Goal: Navigation & Orientation: Find specific page/section

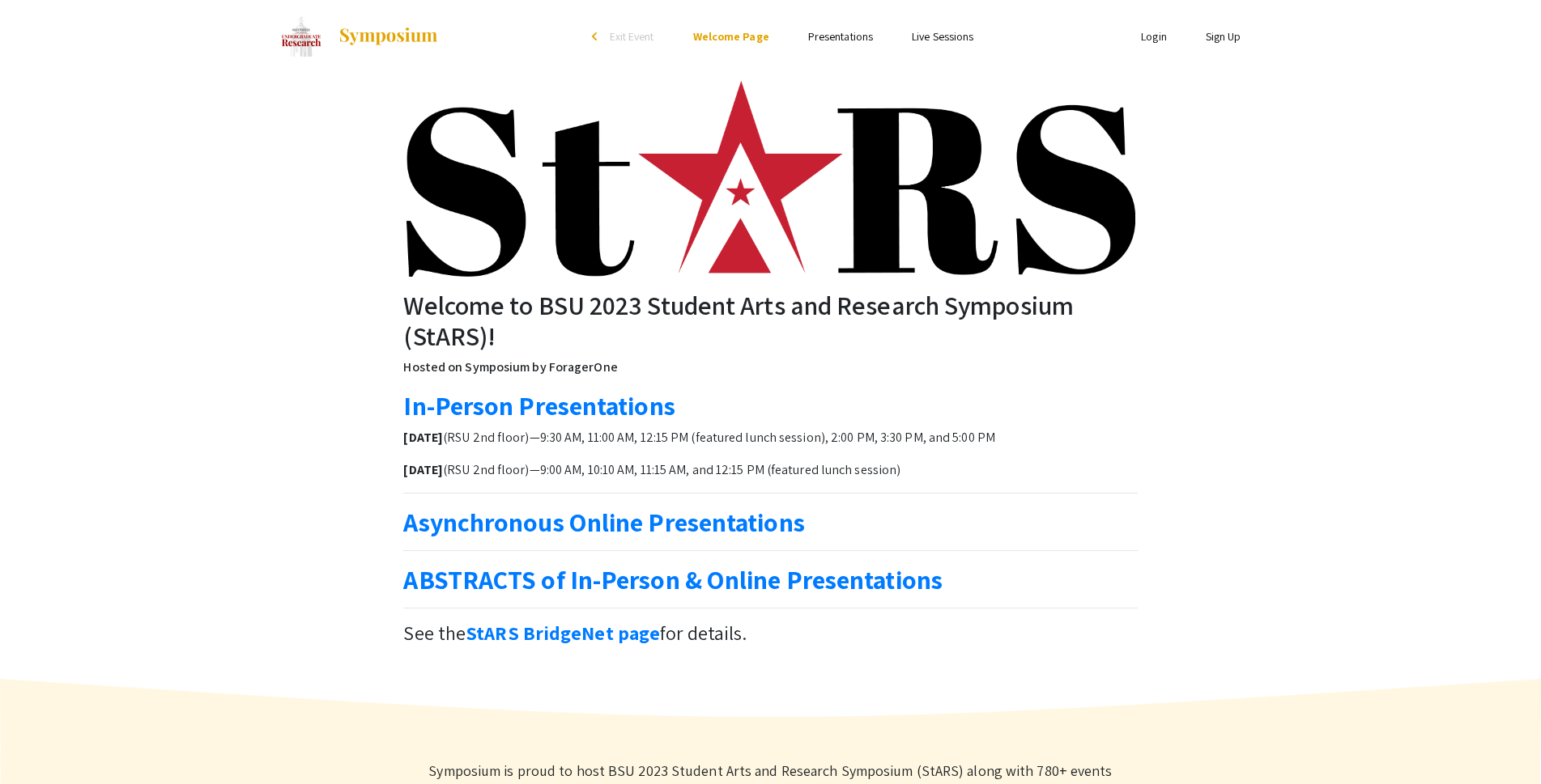
click at [388, 29] on img at bounding box center [388, 36] width 102 height 19
click at [306, 36] on img at bounding box center [301, 36] width 40 height 40
click at [362, 36] on img at bounding box center [388, 36] width 102 height 19
click at [1165, 37] on li "Login" at bounding box center [1153, 36] width 65 height 19
click at [1160, 37] on link "Login" at bounding box center [1153, 36] width 26 height 14
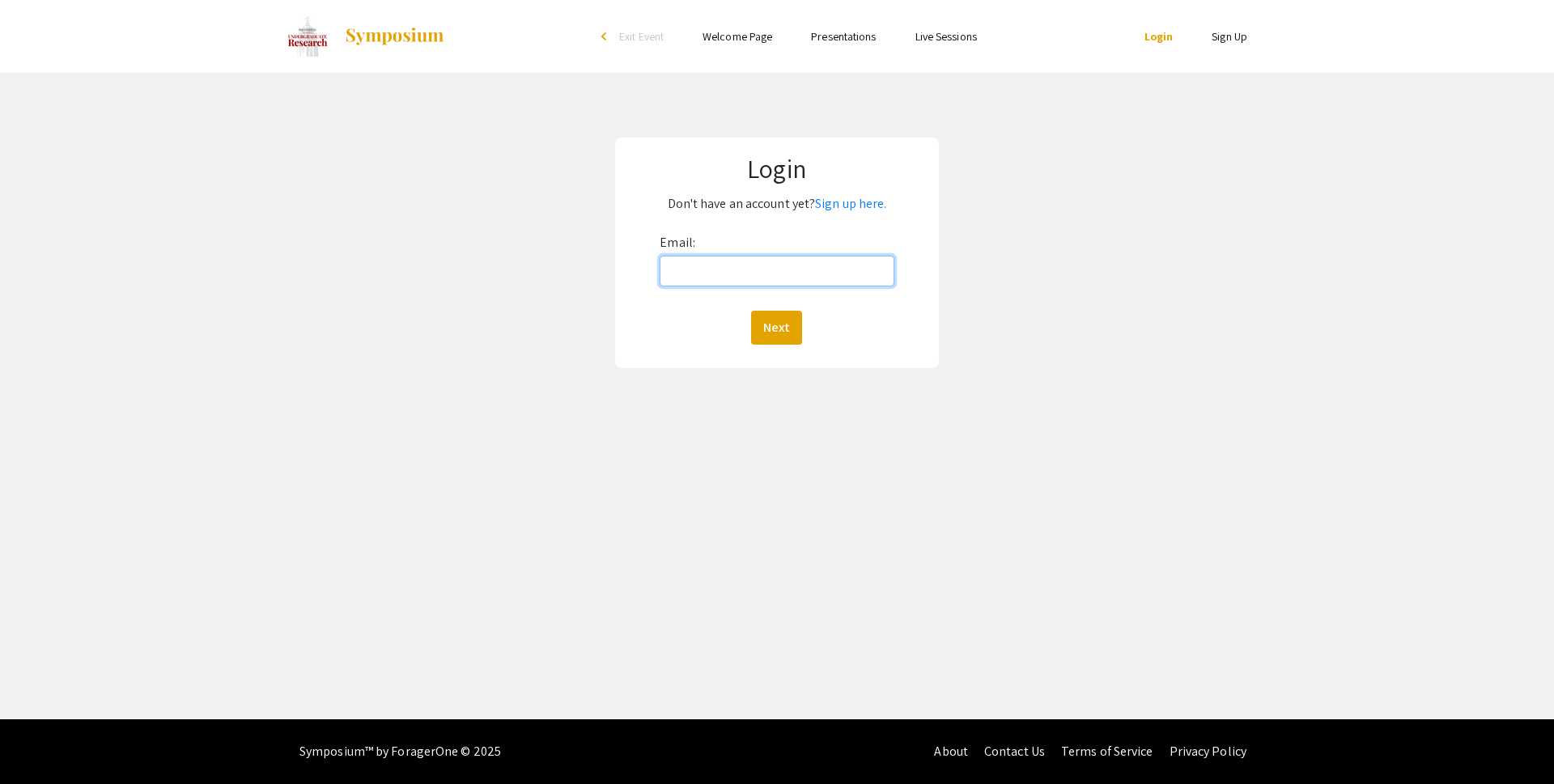
click at [759, 260] on input "Email:" at bounding box center [777, 271] width 234 height 31
click at [948, 285] on div "Login Don't have an account yet? Sign up here. Email: Next" at bounding box center [777, 253] width 1578 height 361
click at [785, 278] on input "Email:" at bounding box center [777, 271] width 234 height 31
type input "[EMAIL_ADDRESS][DOMAIN_NAME]"
click at [765, 329] on button "Next" at bounding box center [777, 328] width 51 height 34
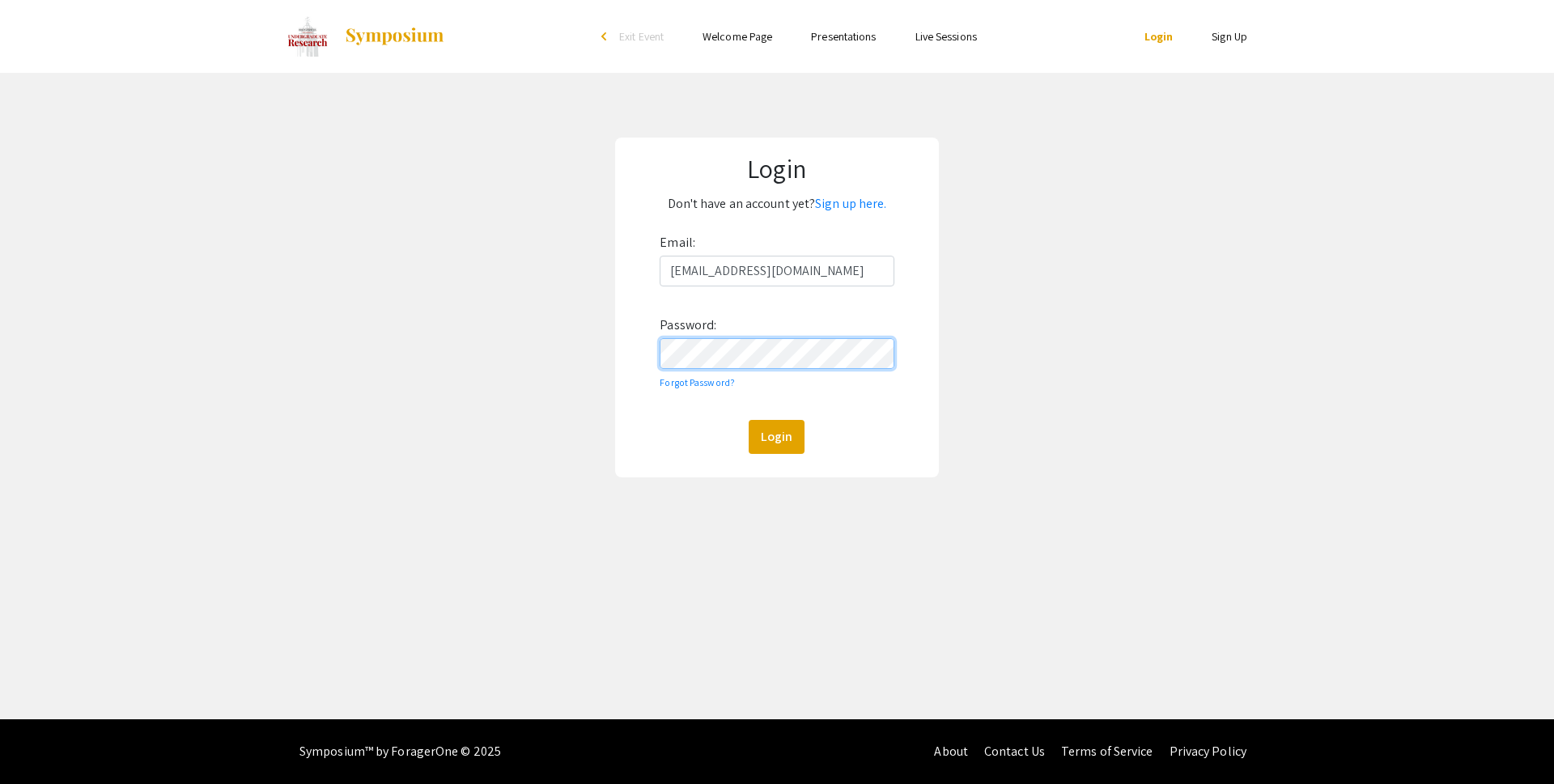
click at [749, 420] on button "Login" at bounding box center [777, 437] width 56 height 34
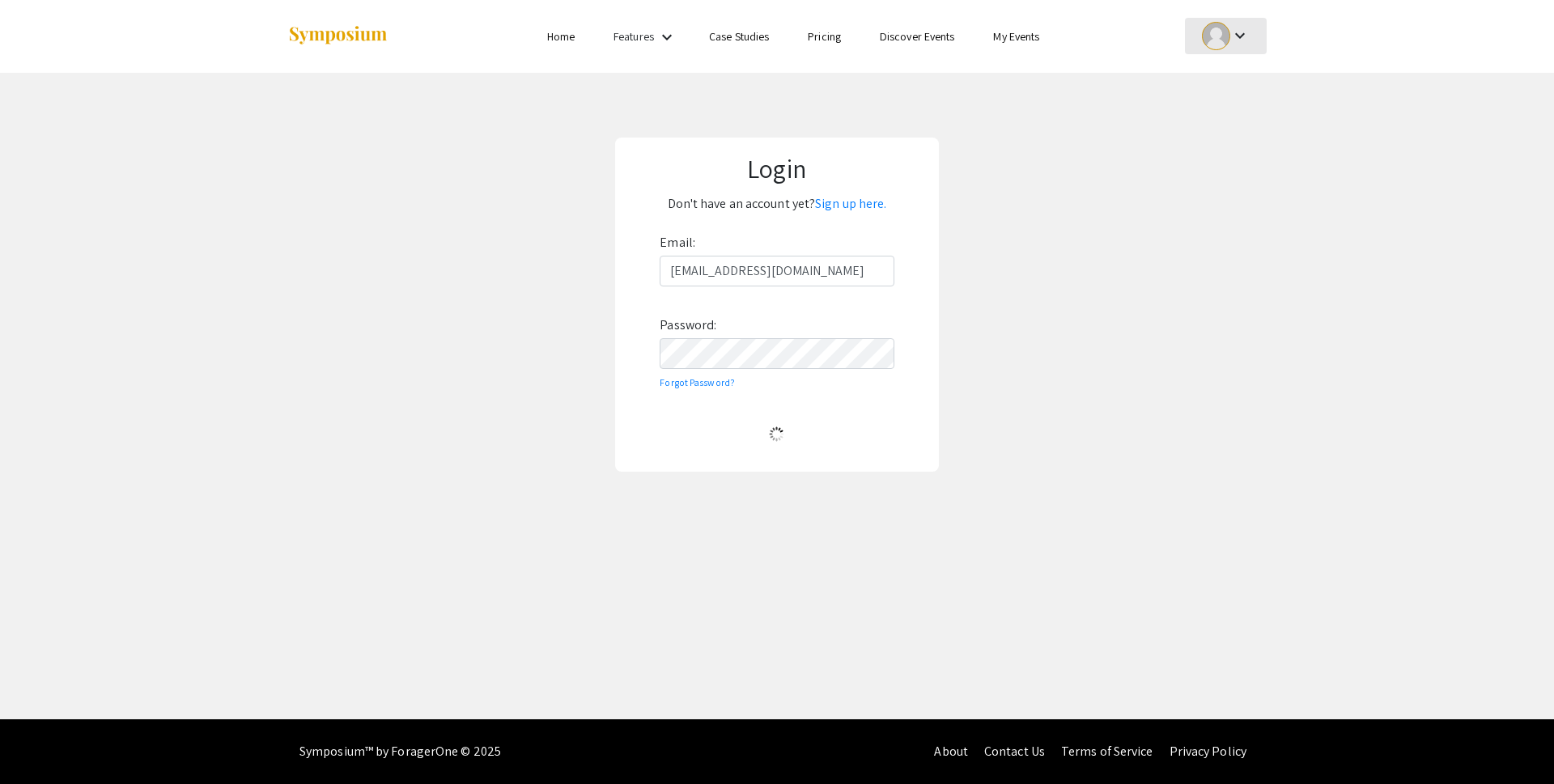
click at [1253, 37] on div "keyboard_arrow_down" at bounding box center [1226, 35] width 56 height 36
click at [1253, 37] on div at bounding box center [777, 392] width 1554 height 784
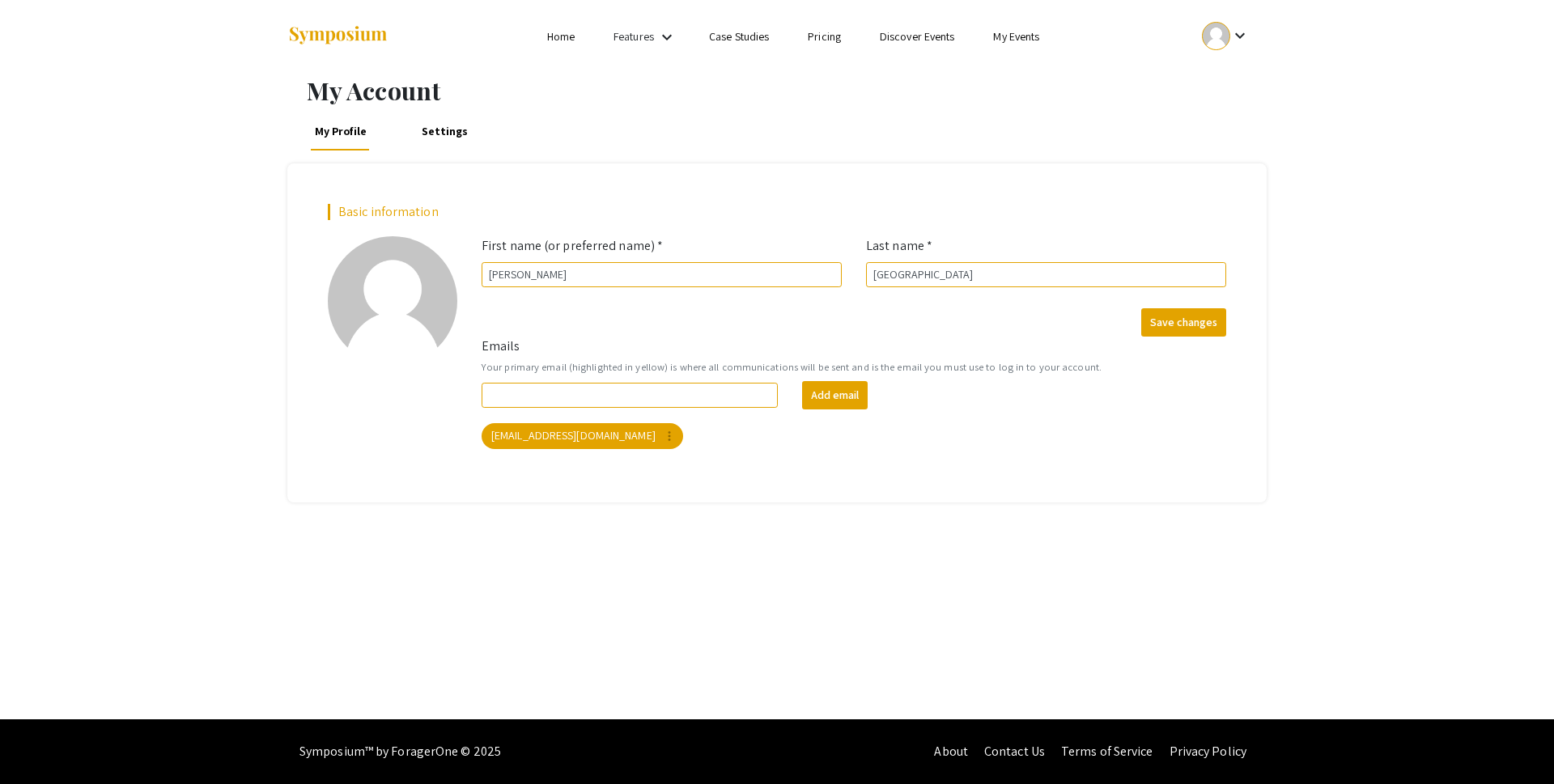
click at [552, 39] on link "Home" at bounding box center [561, 36] width 28 height 14
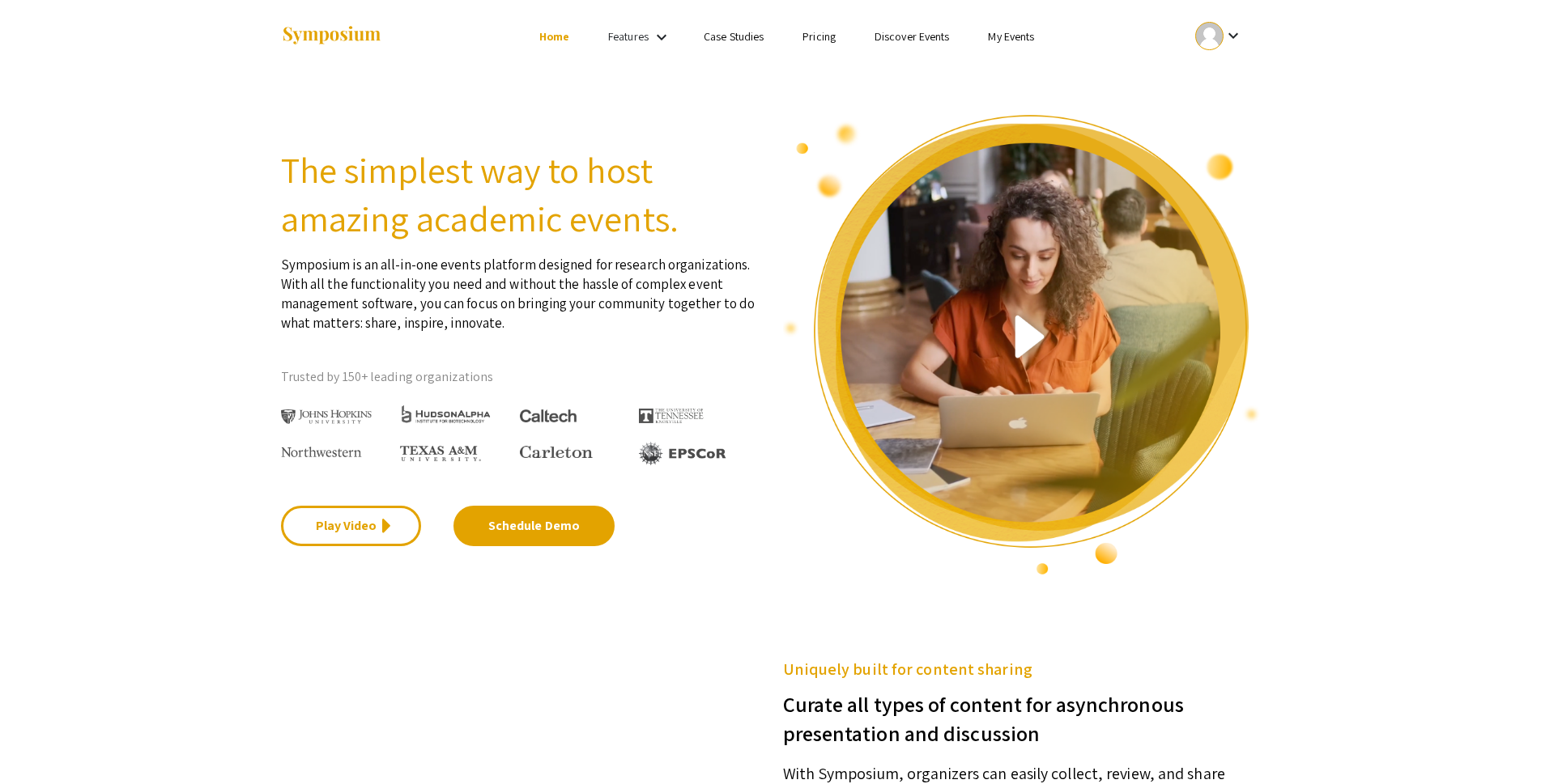
click at [995, 33] on link "My Events" at bounding box center [1011, 36] width 46 height 14
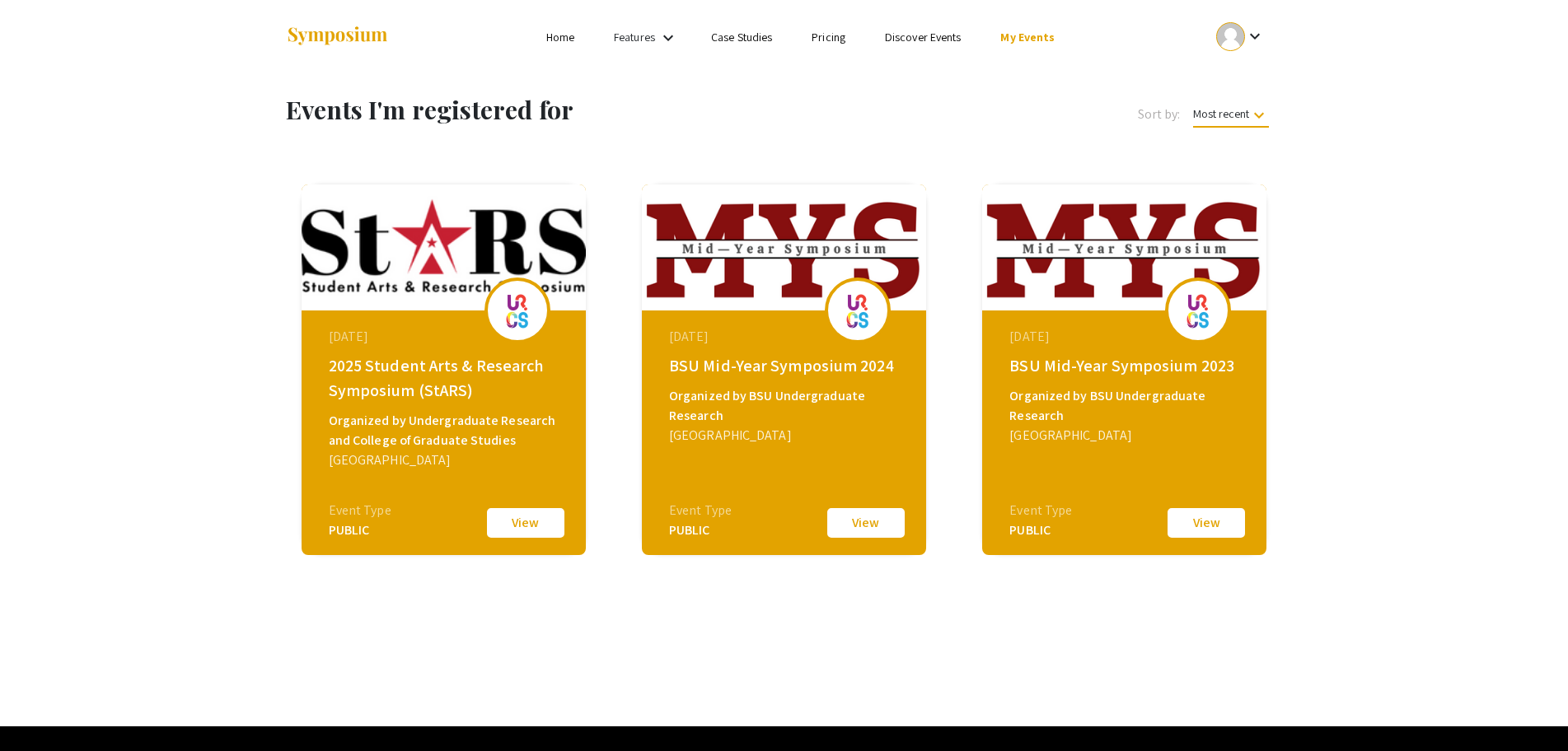
click at [321, 41] on img at bounding box center [337, 37] width 103 height 22
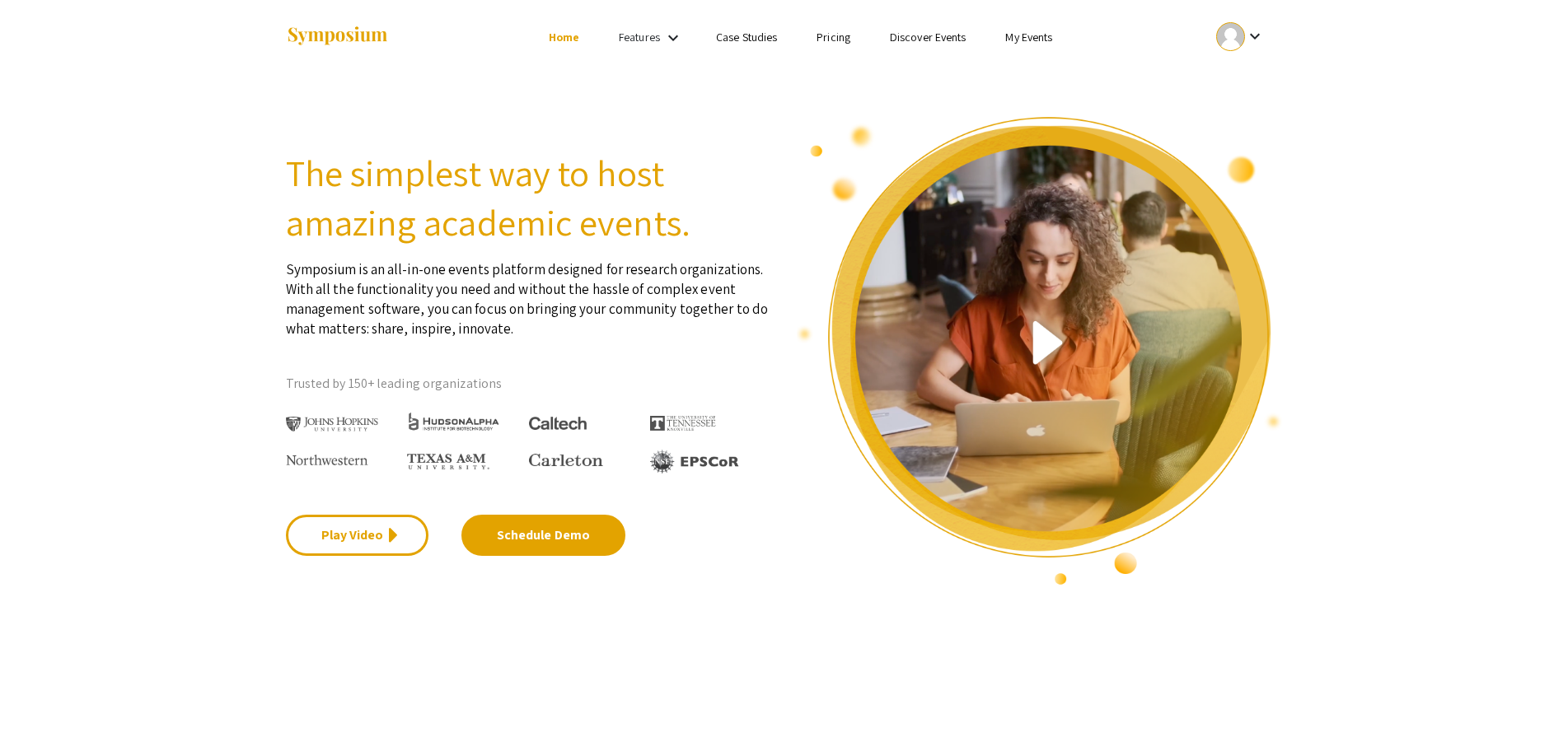
click at [658, 39] on link "Features" at bounding box center [639, 37] width 41 height 15
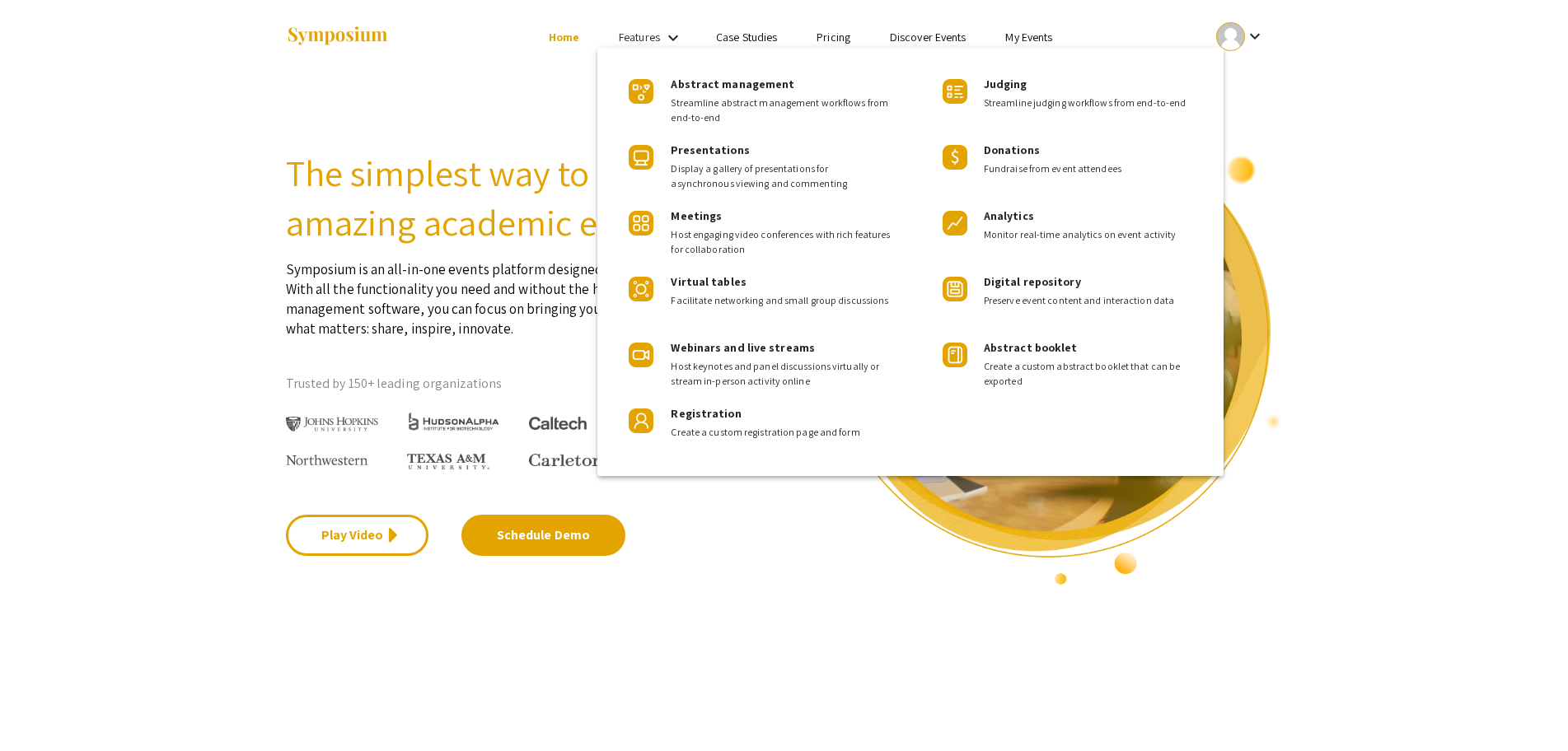
click at [658, 36] on div at bounding box center [784, 376] width 1568 height 751
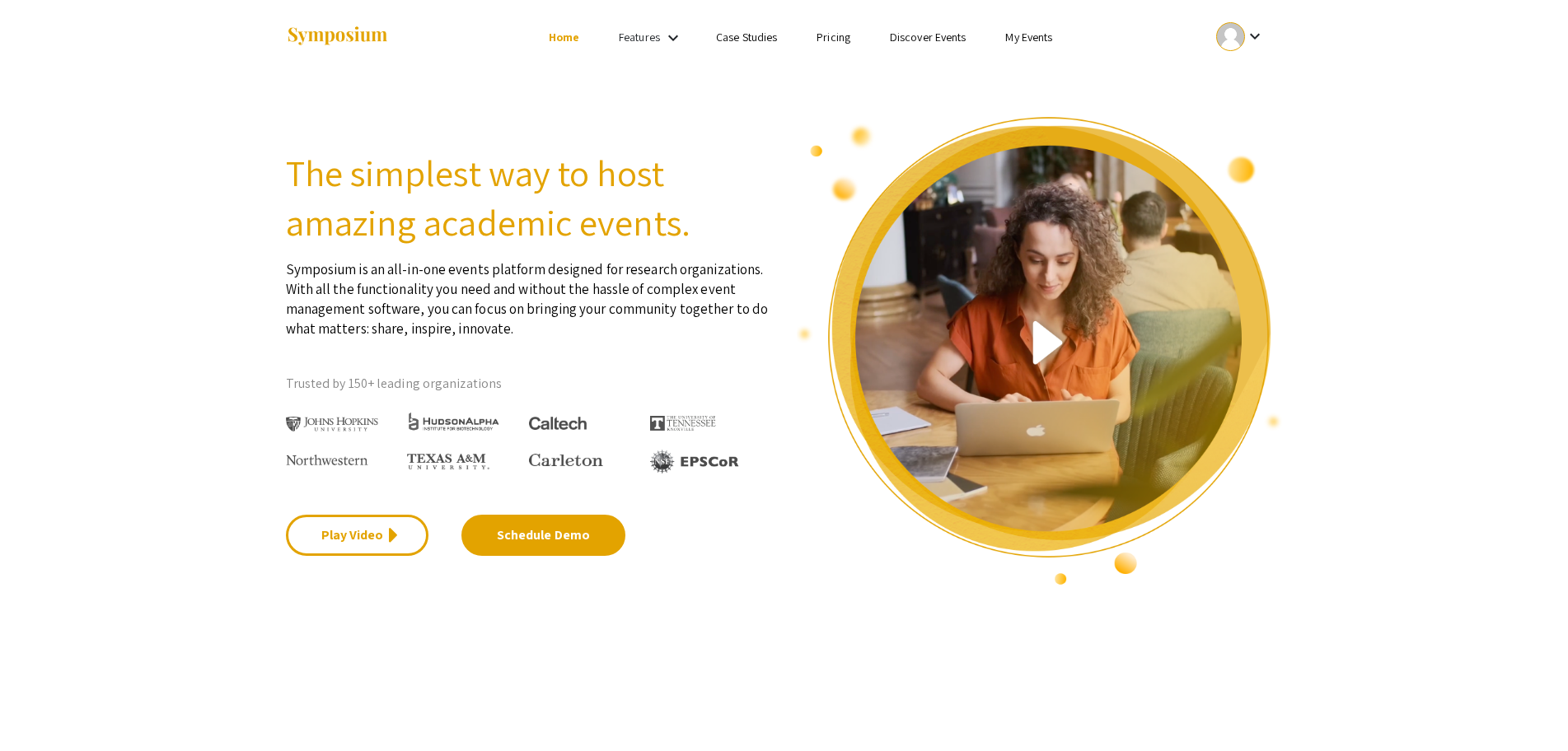
click at [1276, 34] on button "keyboard_arrow_down" at bounding box center [1239, 36] width 83 height 37
click at [1247, 94] on button "My Account" at bounding box center [1249, 81] width 102 height 39
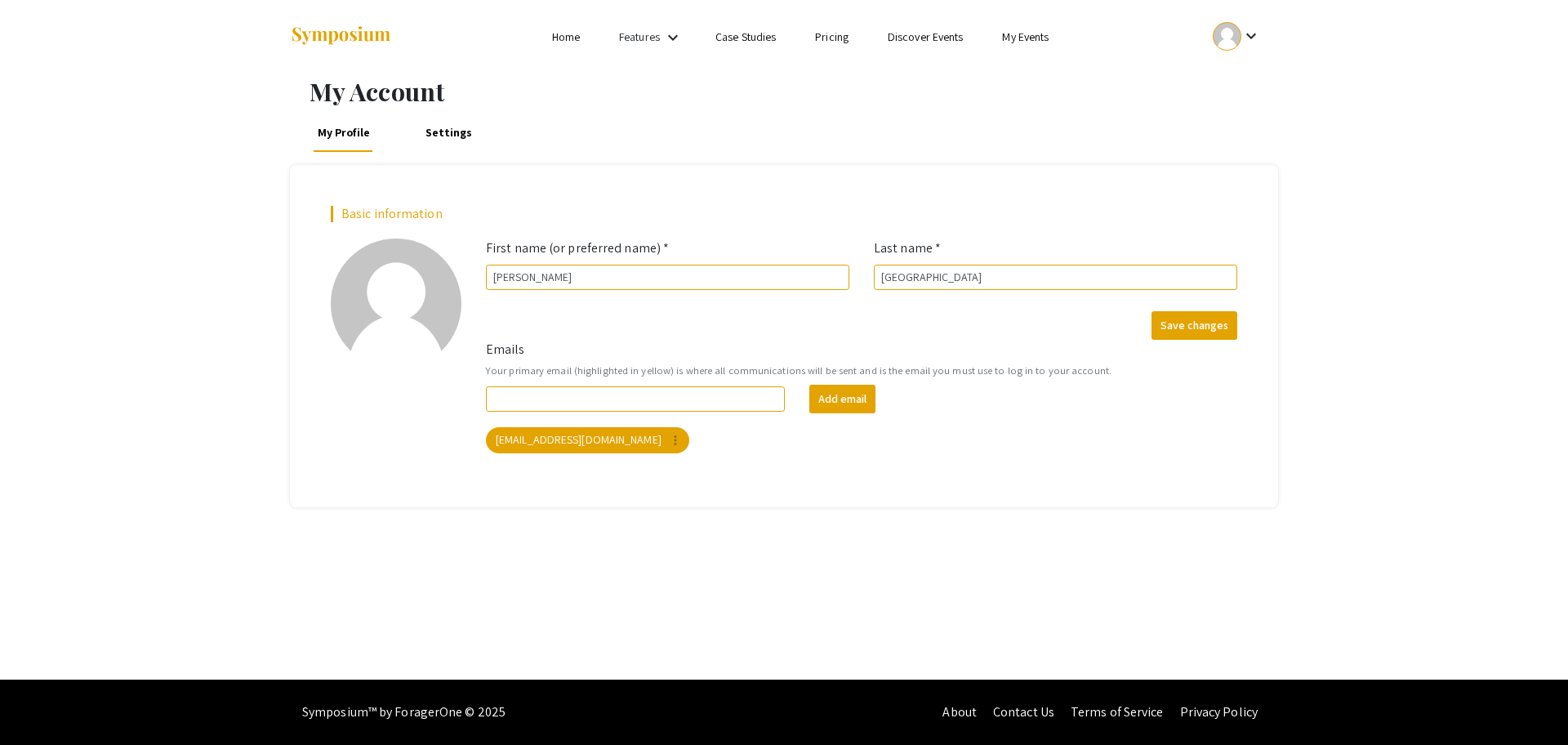
click at [448, 130] on link "Settings" at bounding box center [448, 132] width 55 height 39
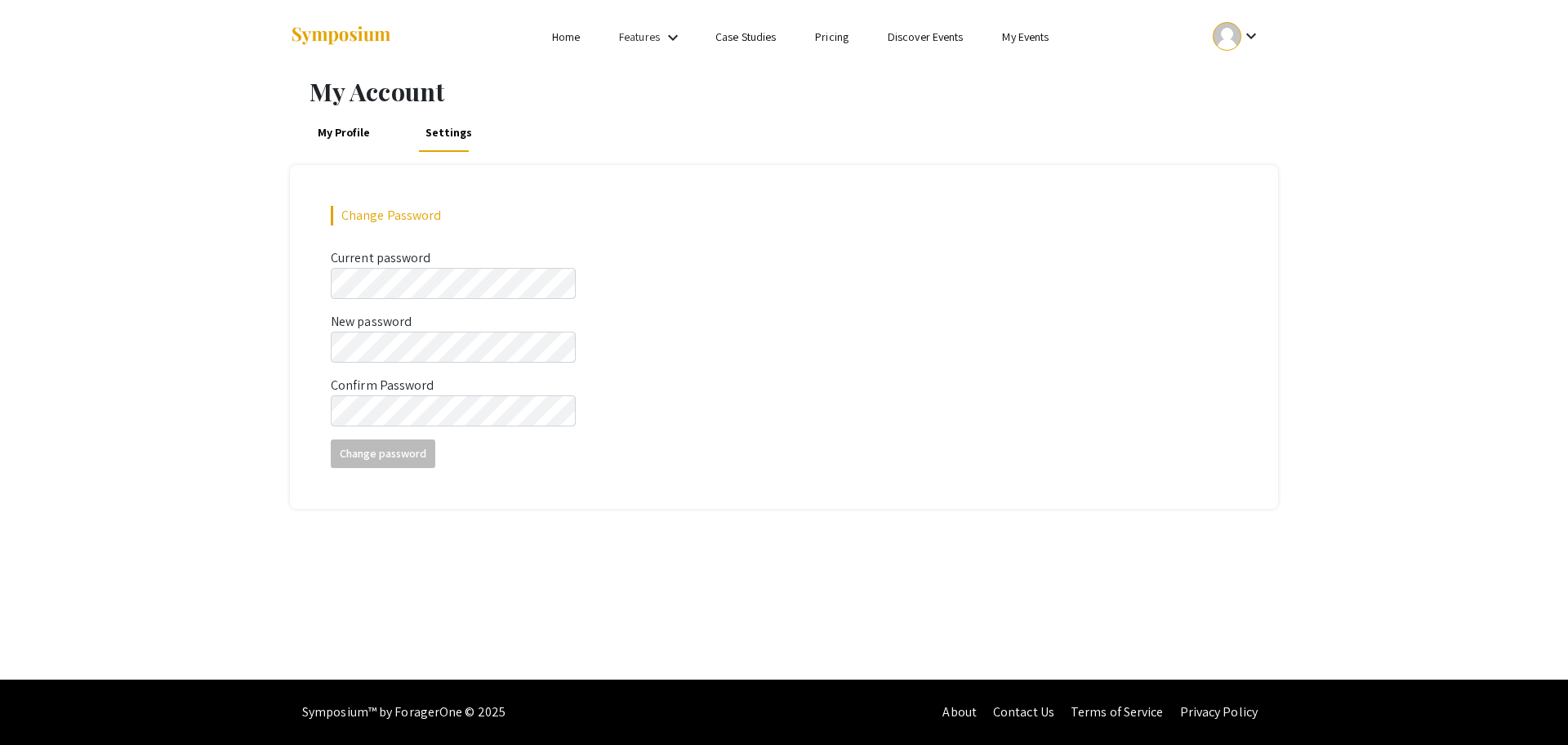
click at [917, 41] on link "Discover Events" at bounding box center [926, 36] width 76 height 14
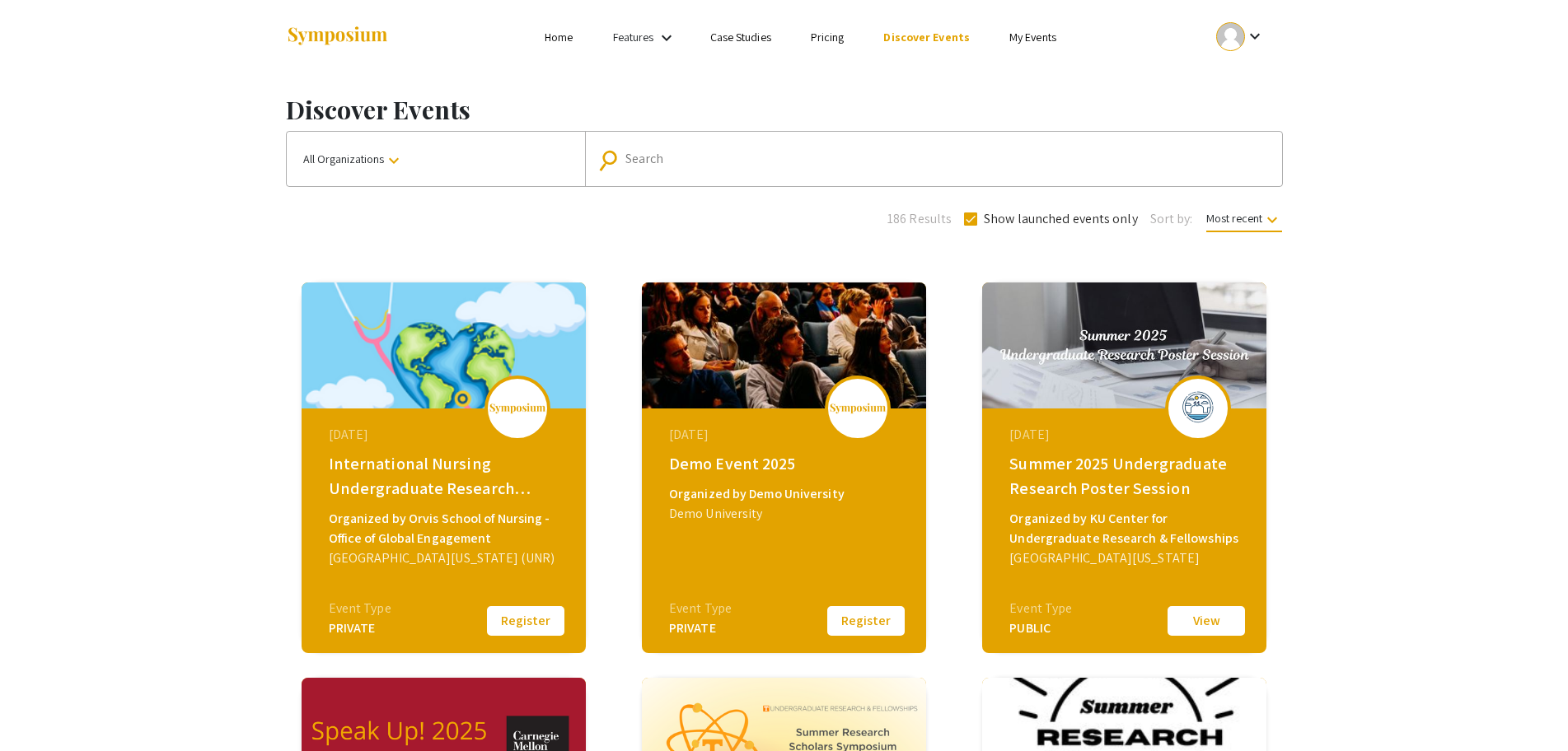
click at [840, 37] on link "Pricing" at bounding box center [828, 37] width 34 height 15
click at [737, 43] on link "Case Studies" at bounding box center [740, 37] width 61 height 15
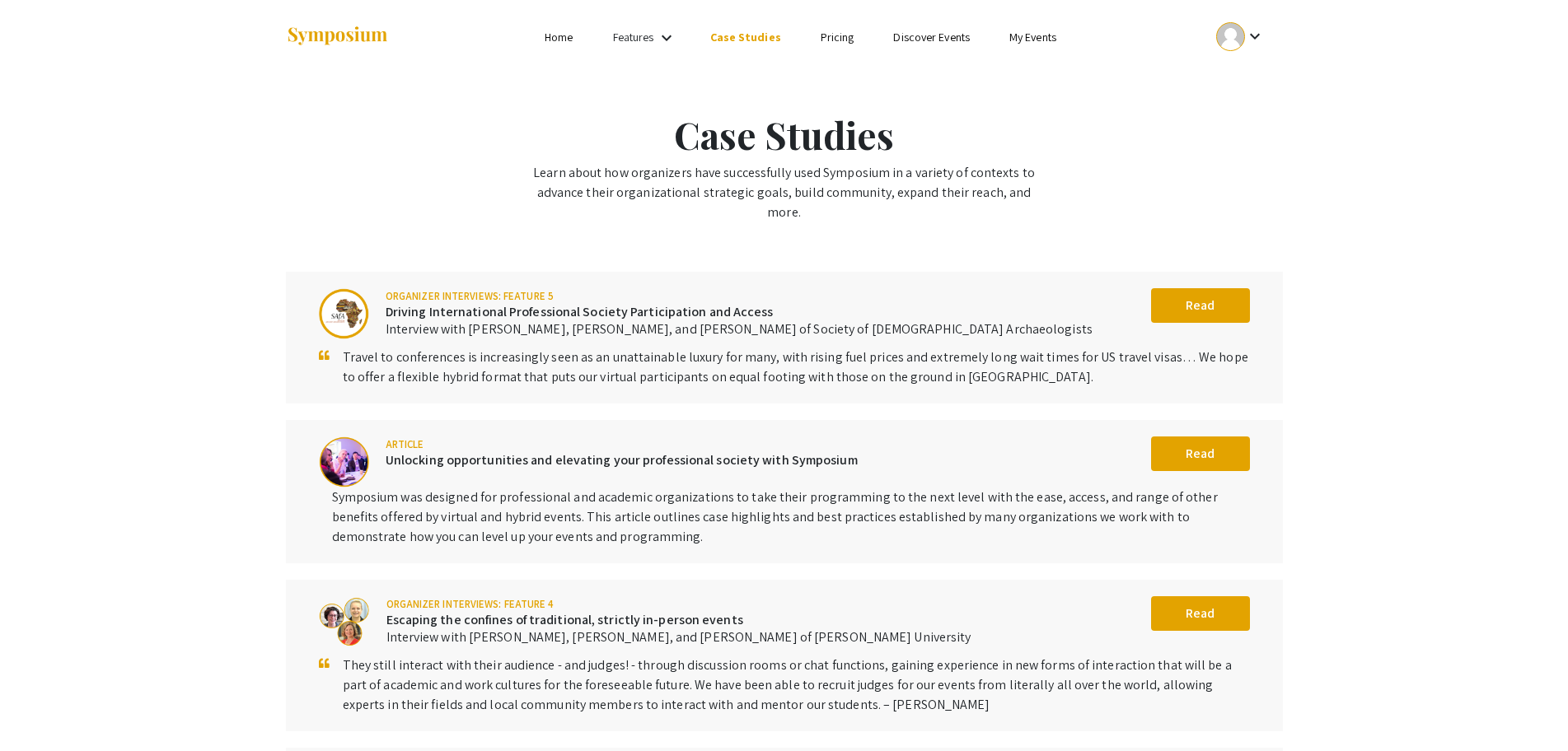
click at [652, 38] on link "Features" at bounding box center [633, 37] width 41 height 15
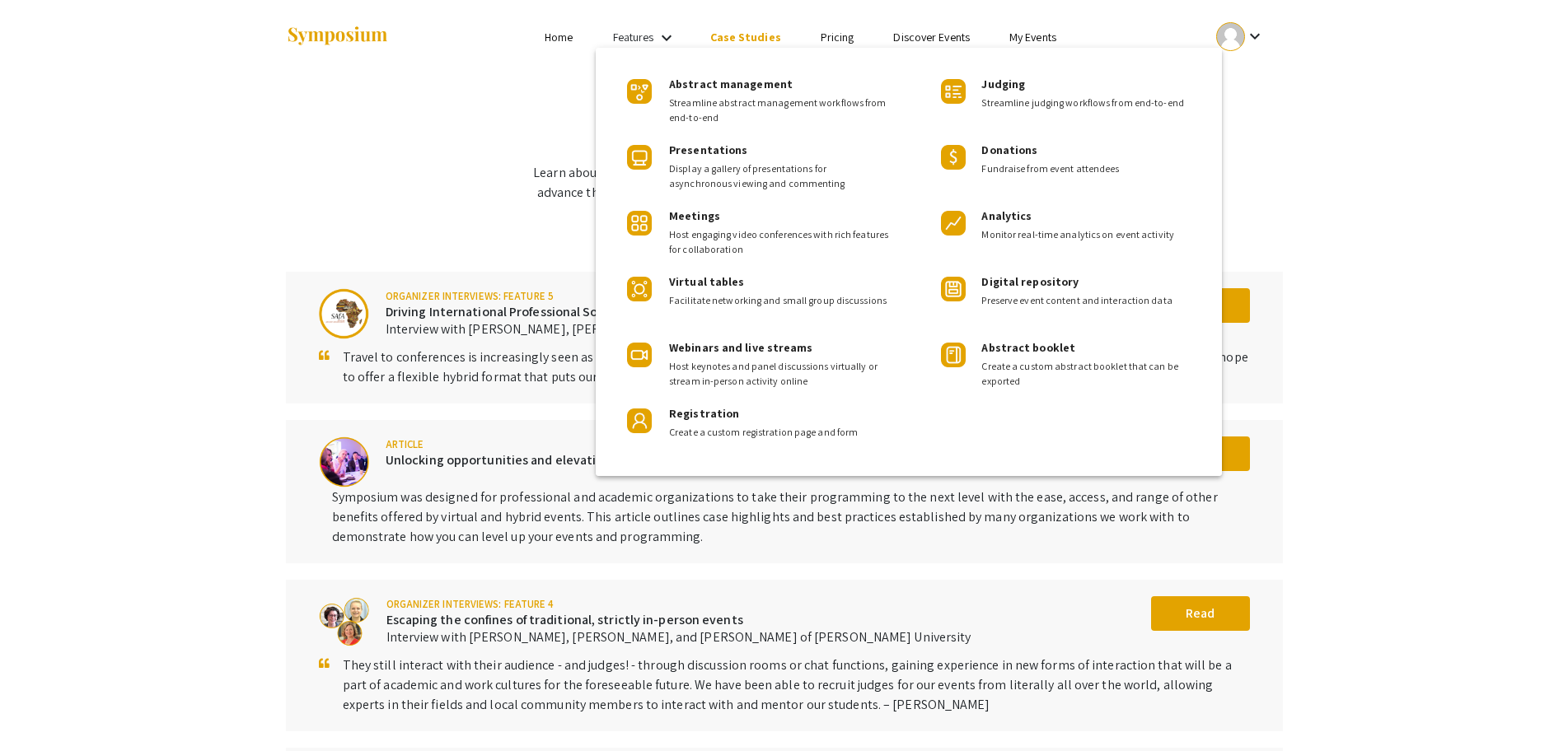
click at [498, 128] on div at bounding box center [784, 376] width 1568 height 751
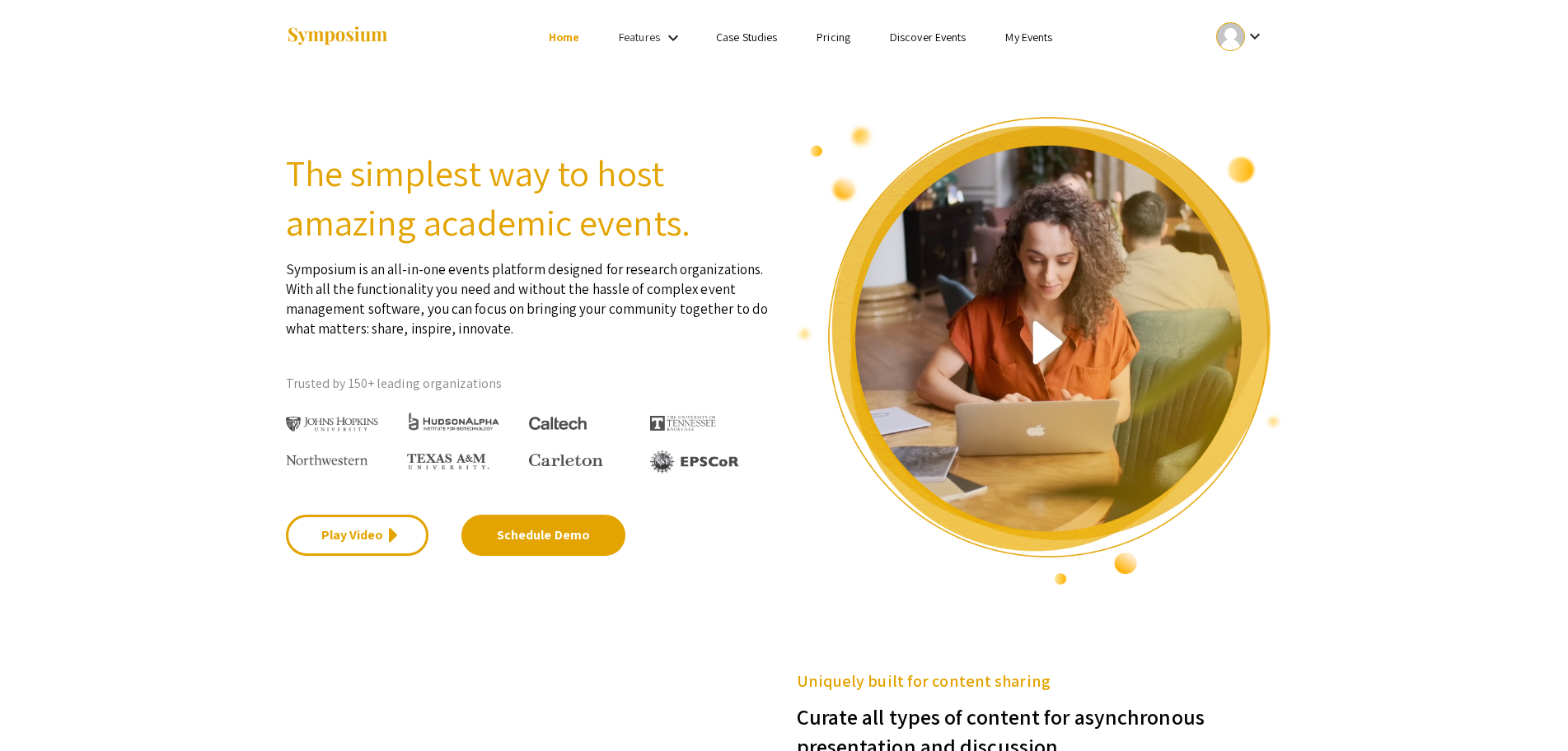
click at [290, 2] on div at bounding box center [450, 37] width 329 height 74
